Goal: Browse casually: Explore the website without a specific task or goal

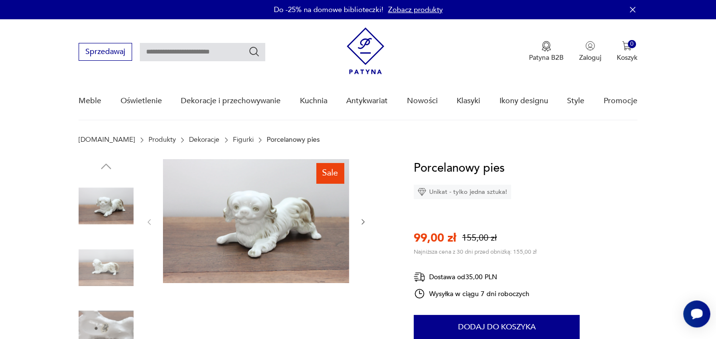
click at [258, 208] on img at bounding box center [256, 221] width 186 height 124
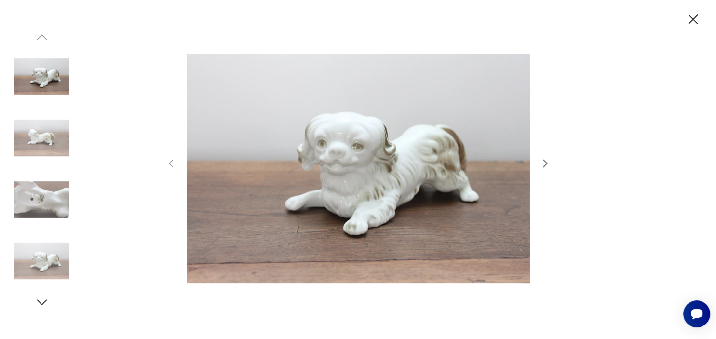
click at [692, 16] on icon "button" at bounding box center [693, 19] width 17 height 17
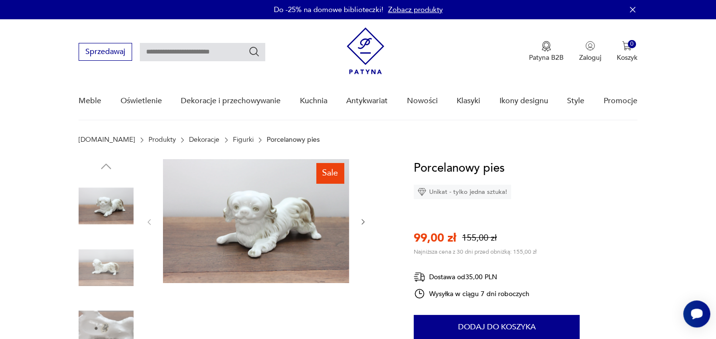
click at [614, 47] on div "Patyna B2B Zaloguj 0 Koszyk Twój koszyk ( 0 ) Brak produktów w koszyku IDŹ DO K…" at bounding box center [583, 51] width 109 height 21
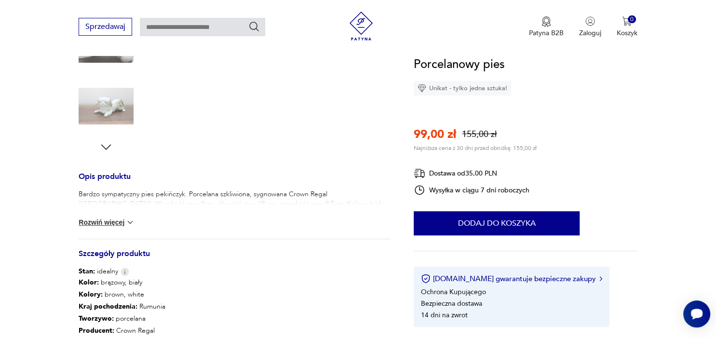
scroll to position [322, 0]
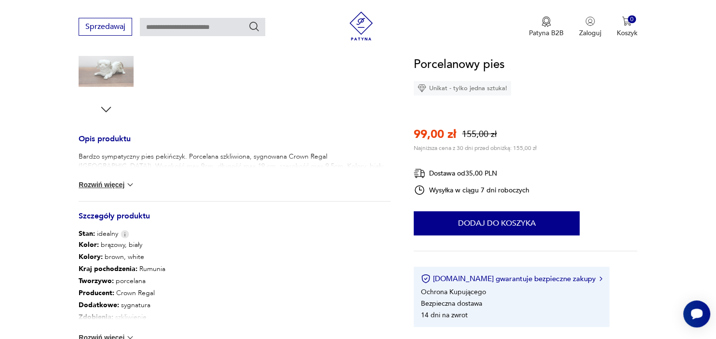
click at [110, 185] on button "Rozwiń więcej" at bounding box center [107, 185] width 56 height 10
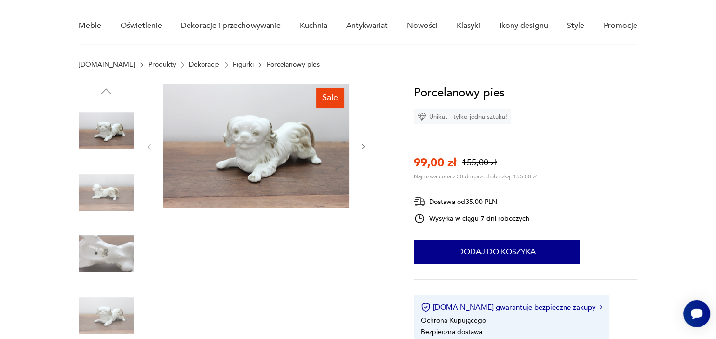
scroll to position [82, 0]
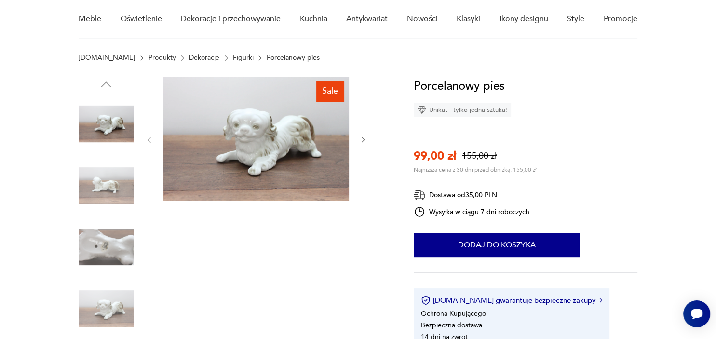
click at [111, 170] on img at bounding box center [106, 185] width 55 height 55
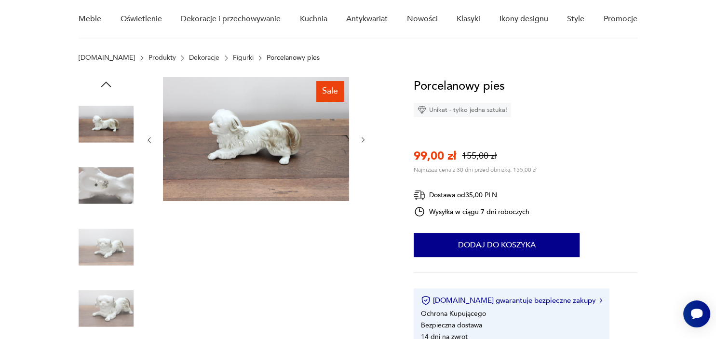
click at [271, 148] on img at bounding box center [256, 139] width 186 height 124
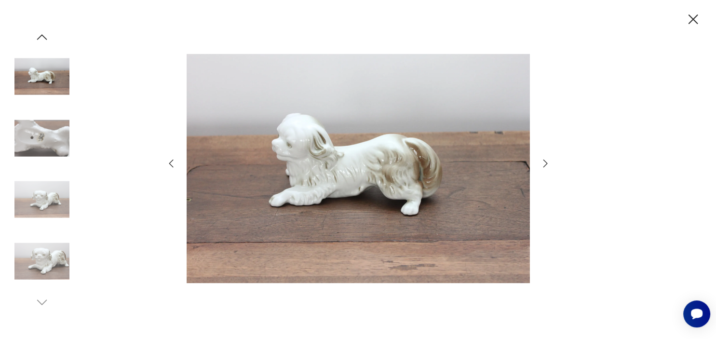
click at [545, 163] on icon "button" at bounding box center [546, 164] width 12 height 12
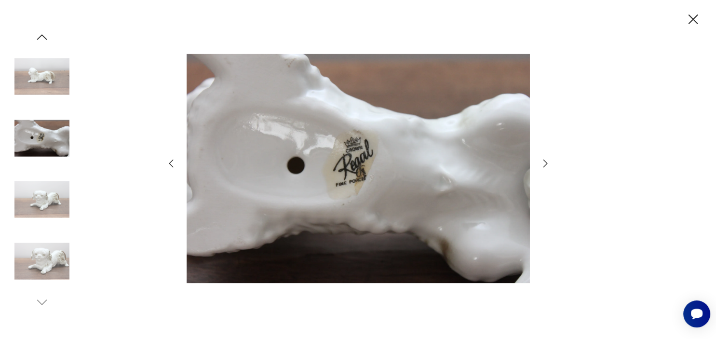
click at [545, 163] on icon "button" at bounding box center [546, 164] width 12 height 12
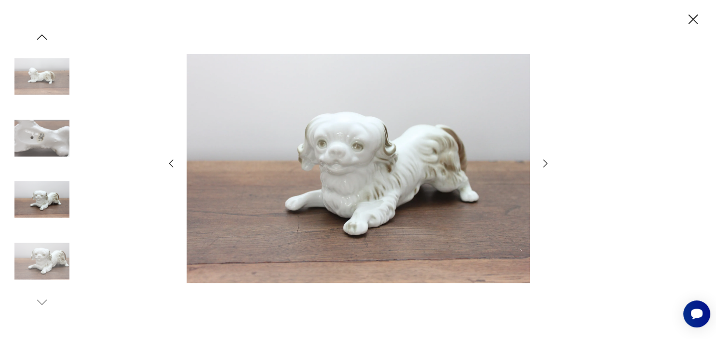
click at [545, 163] on icon "button" at bounding box center [546, 164] width 12 height 12
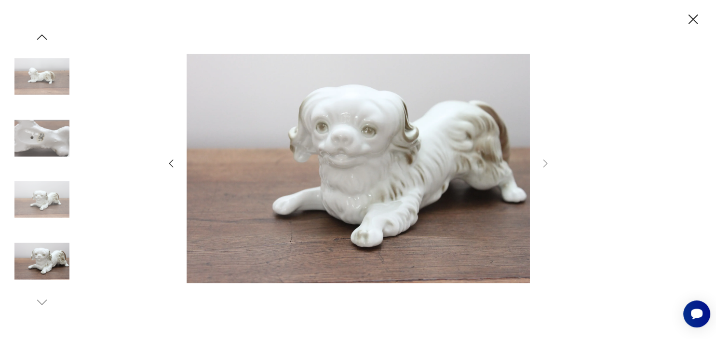
click at [693, 27] on icon "button" at bounding box center [693, 19] width 17 height 17
